Goal: Transaction & Acquisition: Purchase product/service

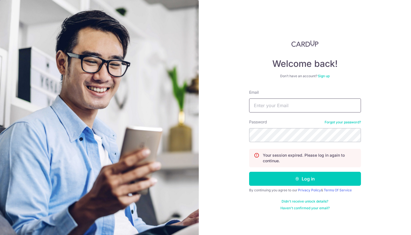
click at [264, 107] on input "Email" at bounding box center [305, 105] width 112 height 14
type input "jansimyl@gmail.com"
click at [304, 178] on button "Log in" at bounding box center [305, 178] width 112 height 14
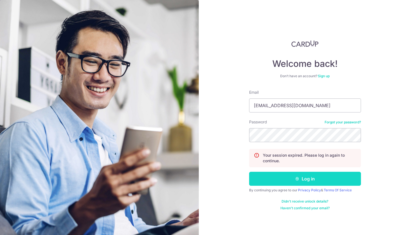
click at [298, 180] on icon "submit" at bounding box center [297, 178] width 4 height 4
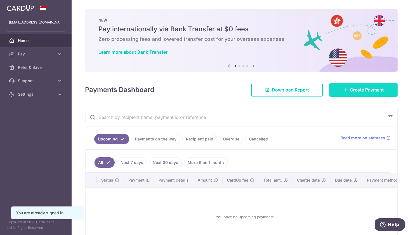
click at [365, 89] on span "Create Payment" at bounding box center [366, 89] width 34 height 7
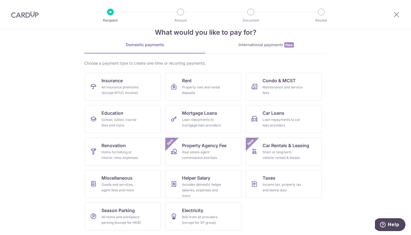
scroll to position [15, 0]
click at [206, 178] on span "Helper Salary" at bounding box center [196, 177] width 28 height 7
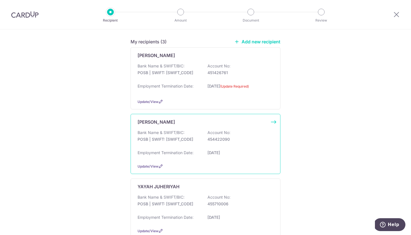
scroll to position [68, 0]
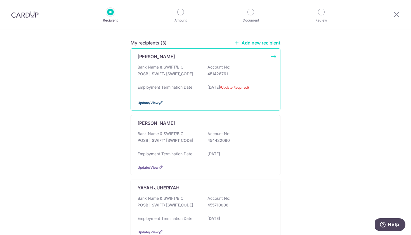
click at [156, 105] on span "Update/View" at bounding box center [147, 103] width 21 height 4
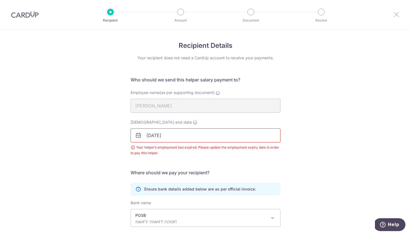
click at [395, 16] on icon at bounding box center [396, 14] width 7 height 7
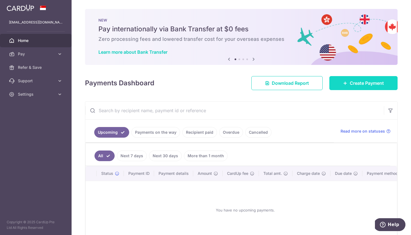
click at [378, 83] on span "Create Payment" at bounding box center [366, 83] width 34 height 7
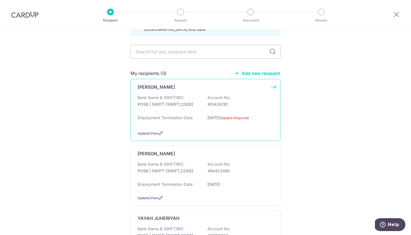
scroll to position [47, 0]
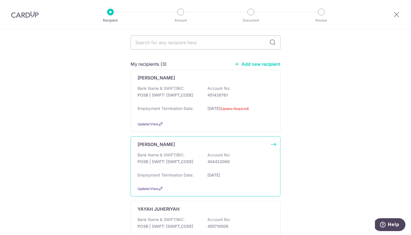
click at [274, 147] on div "[PERSON_NAME] Bank Name & SWIFT/BIC: POSB | SWIFT: [SWIFT_CODE] Account No: 454…" at bounding box center [205, 166] width 150 height 60
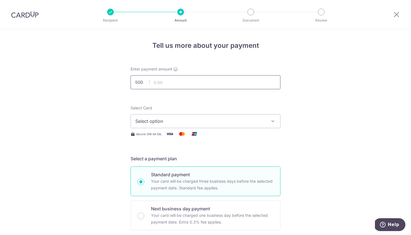
click at [181, 83] on input "text" at bounding box center [205, 82] width 150 height 14
type input "630.00"
click at [218, 130] on div "Select Card Select option Add credit card Your Cards **** 3787 **** 4779 **** 4…" at bounding box center [205, 121] width 150 height 32
click at [219, 125] on button "Select option" at bounding box center [205, 121] width 150 height 14
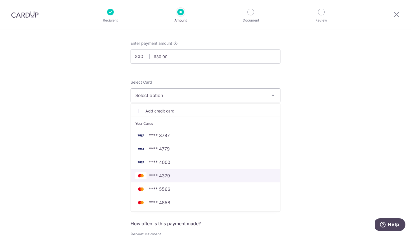
scroll to position [33, 0]
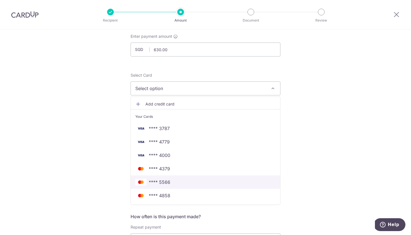
click at [169, 182] on span "**** 5566" at bounding box center [205, 181] width 140 height 7
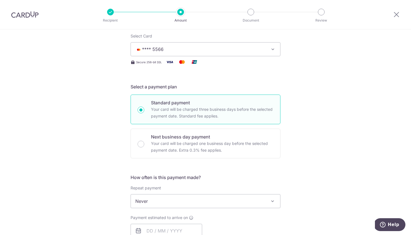
scroll to position [121, 0]
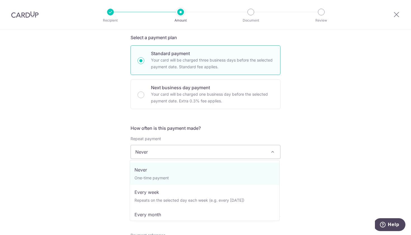
click at [193, 152] on span "Never" at bounding box center [205, 151] width 149 height 13
select select "3"
type input "[DATE]"
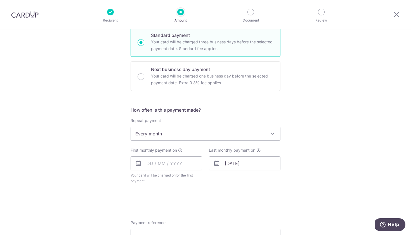
scroll to position [139, 0]
click at [150, 165] on input "text" at bounding box center [165, 163] width 71 height 14
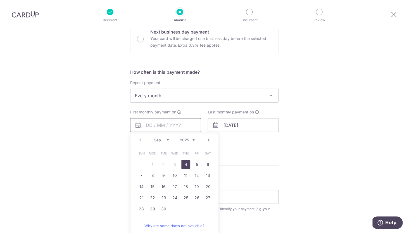
scroll to position [176, 0]
click at [164, 210] on link "30" at bounding box center [164, 210] width 9 height 9
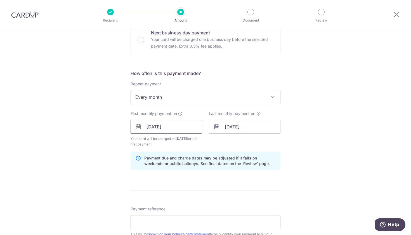
click at [159, 128] on input "30/09/2025" at bounding box center [165, 127] width 71 height 14
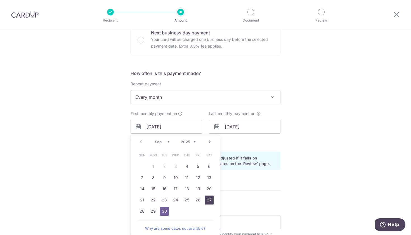
click at [208, 198] on link "27" at bounding box center [208, 199] width 9 height 9
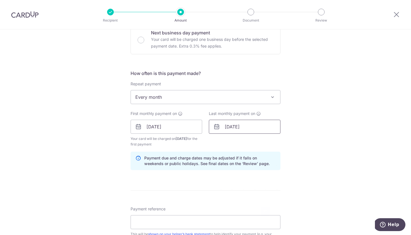
click at [244, 128] on input "[DATE]" at bounding box center [244, 127] width 71 height 14
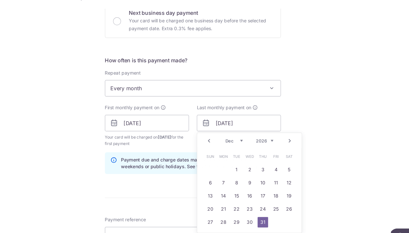
click at [287, 102] on div "Tell us more about your payment Enter payment amount SGD 630.00 630.00 Select C…" at bounding box center [204, 121] width 409 height 534
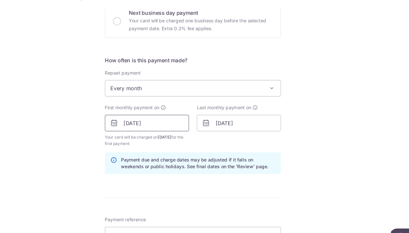
click at [134, 120] on input "27/09/2025" at bounding box center [165, 127] width 71 height 14
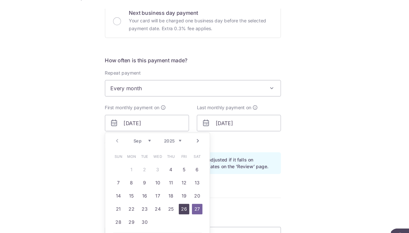
click at [192, 195] on link "26" at bounding box center [196, 199] width 9 height 9
type input "26/09/2025"
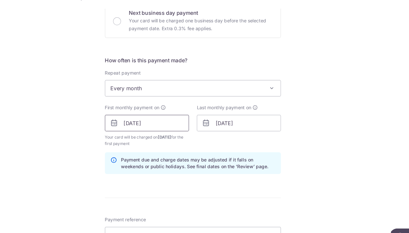
click at [134, 120] on input "26/09/2025" at bounding box center [165, 127] width 71 height 14
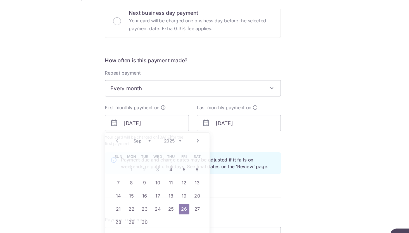
click at [277, 125] on div "Tell us more about your payment Enter payment amount SGD 630.00 630.00 Select C…" at bounding box center [204, 121] width 409 height 534
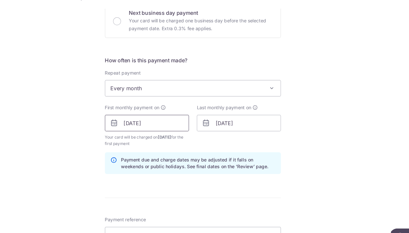
click at [133, 120] on input "26/09/2025" at bounding box center [165, 127] width 71 height 14
click at [206, 159] on form "Enter payment amount SGD 630.00 630.00 Select Card **** 5566 Add credit card Yo…" at bounding box center [205, 126] width 150 height 471
click at [211, 120] on input "[DATE]" at bounding box center [243, 127] width 71 height 14
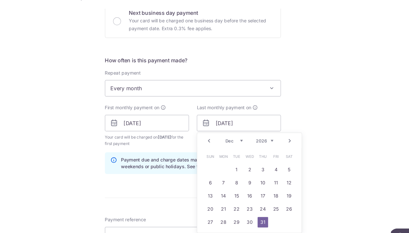
click at [215, 138] on link "Prev" at bounding box center [218, 141] width 7 height 7
click at [283, 138] on link "Next" at bounding box center [286, 141] width 7 height 7
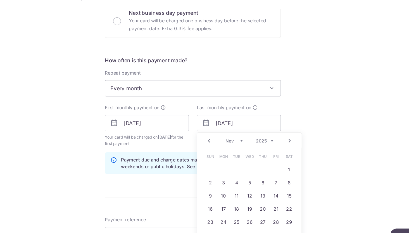
click at [283, 138] on link "Next" at bounding box center [286, 141] width 7 height 7
click at [264, 87] on div "Tell us more about your payment Enter payment amount SGD 630.00 630.00 Select C…" at bounding box center [204, 121] width 409 height 534
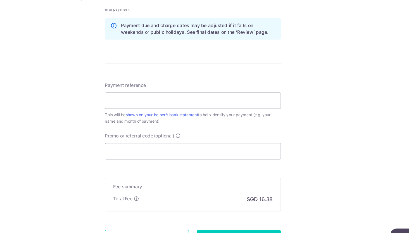
scroll to position [93, 0]
